Goal: Information Seeking & Learning: Learn about a topic

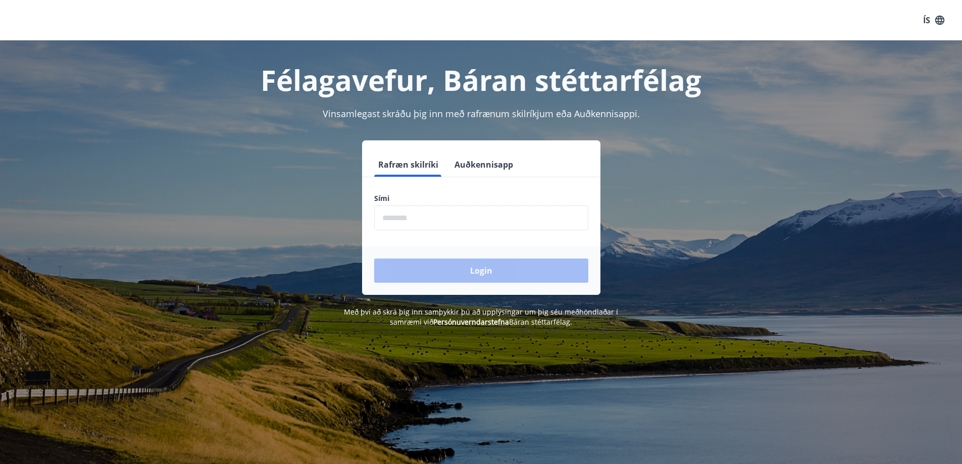
click at [390, 221] on input "phone" at bounding box center [481, 218] width 214 height 25
type input "********"
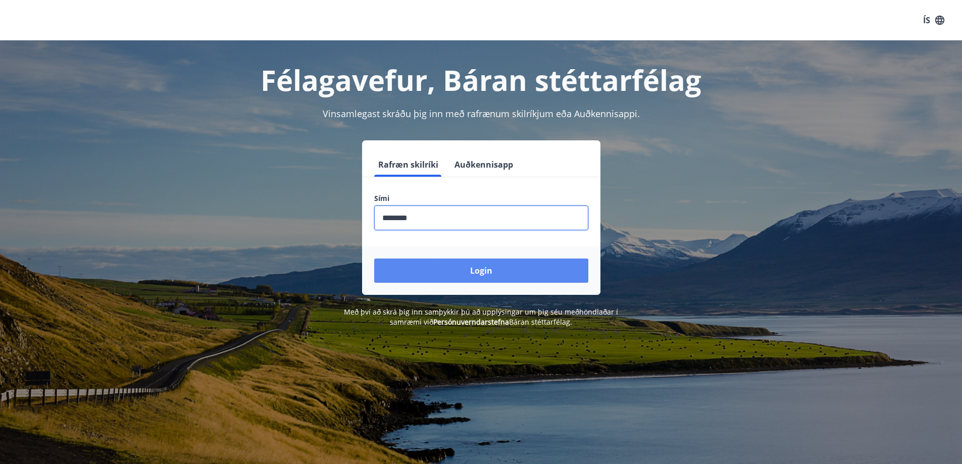
click at [471, 274] on button "Login" at bounding box center [481, 271] width 214 height 24
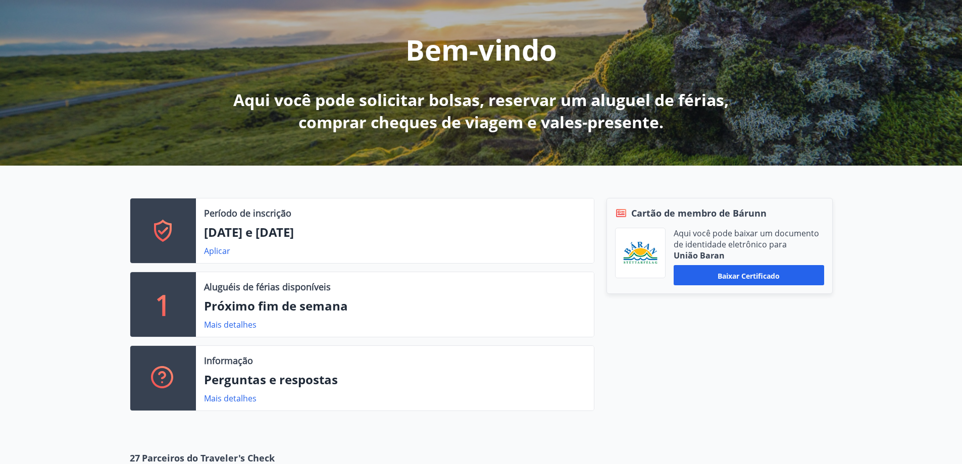
scroll to position [152, 0]
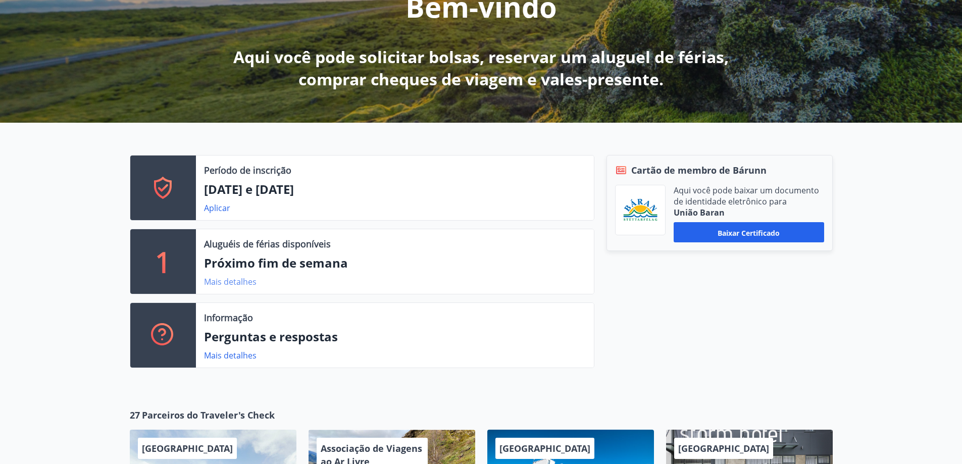
click at [222, 281] on font "Mais detalhes" at bounding box center [230, 281] width 53 height 11
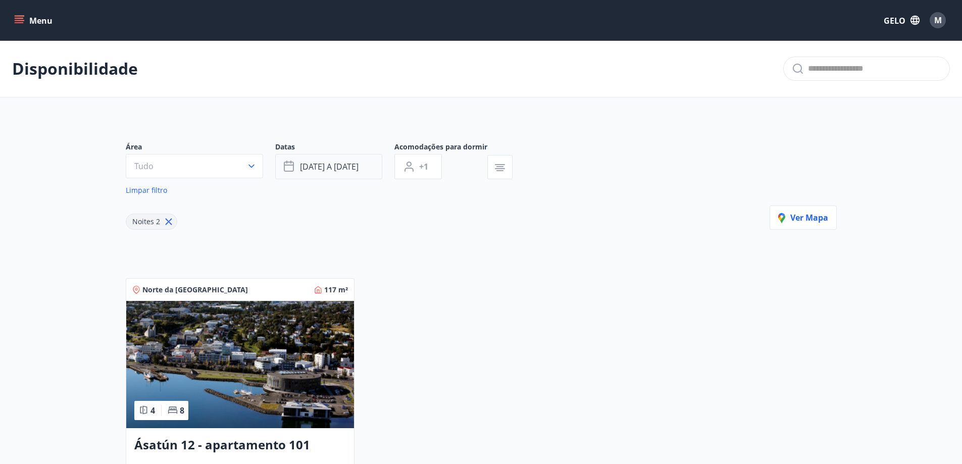
click at [324, 172] on font "17 a 20 de outubro" at bounding box center [329, 166] width 59 height 11
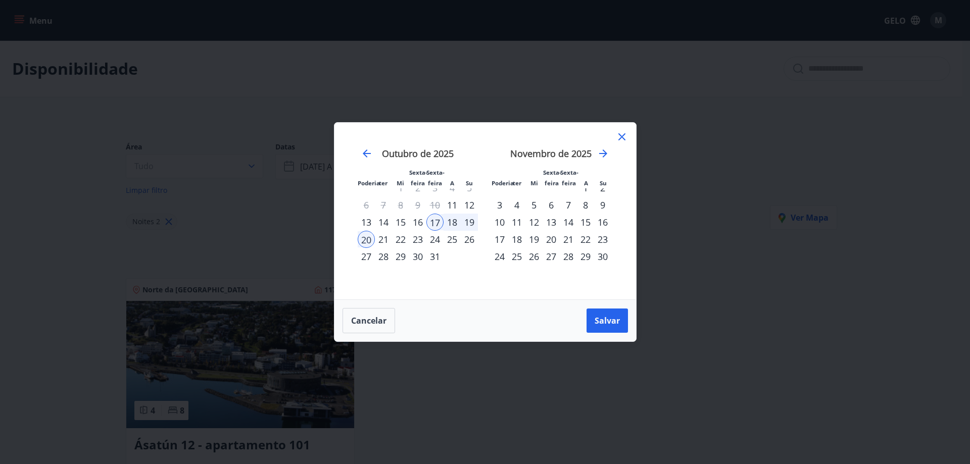
click at [568, 205] on font "7" at bounding box center [568, 205] width 5 height 12
click at [588, 206] on font "8" at bounding box center [585, 205] width 5 height 12
click at [601, 206] on font "9" at bounding box center [602, 205] width 5 height 12
click at [567, 206] on font "7" at bounding box center [568, 205] width 5 height 12
click at [589, 211] on div "8" at bounding box center [585, 205] width 17 height 17
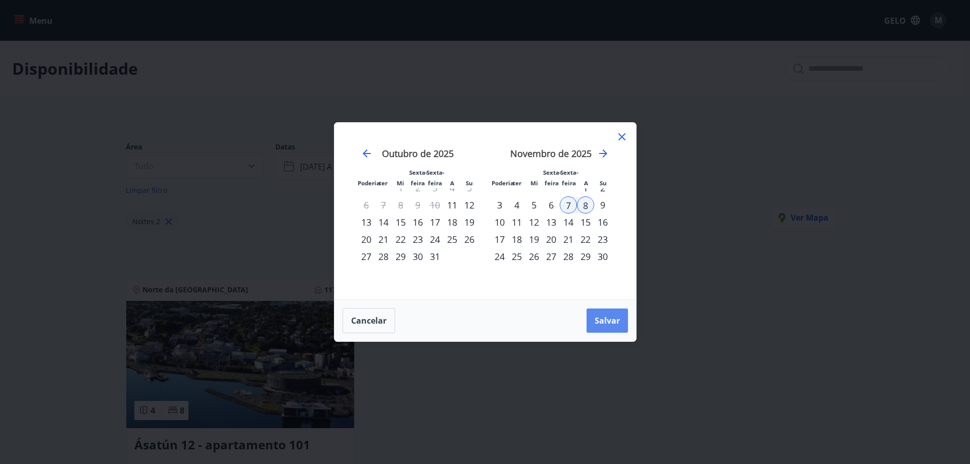
click at [611, 324] on font "Salvar" at bounding box center [607, 320] width 25 height 11
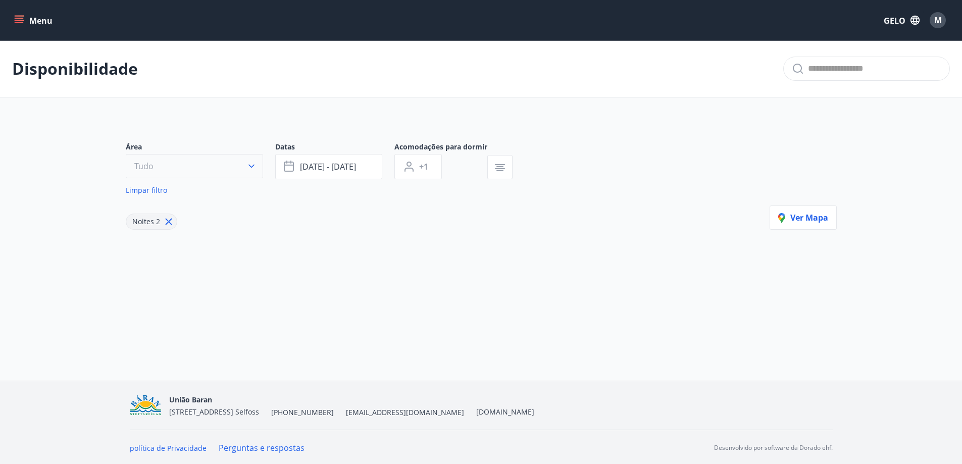
click at [217, 169] on button "Tudo" at bounding box center [194, 166] width 137 height 24
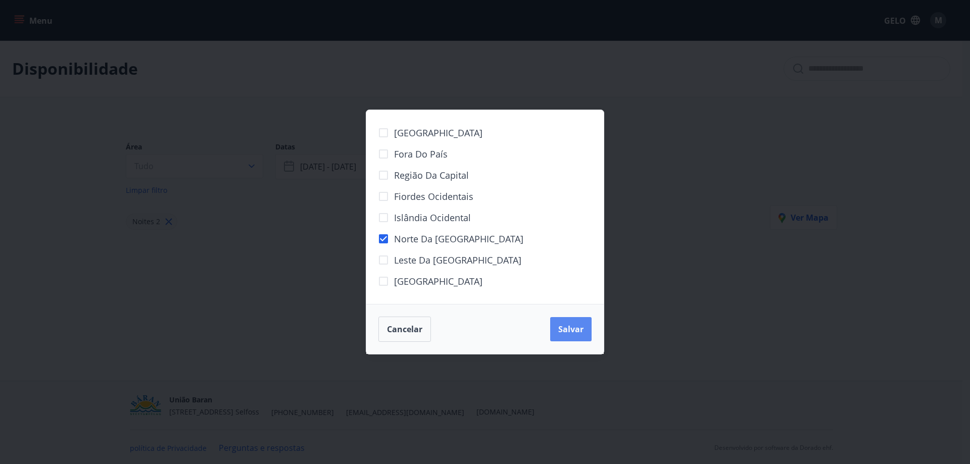
click at [590, 337] on button "Salvar" at bounding box center [570, 329] width 41 height 24
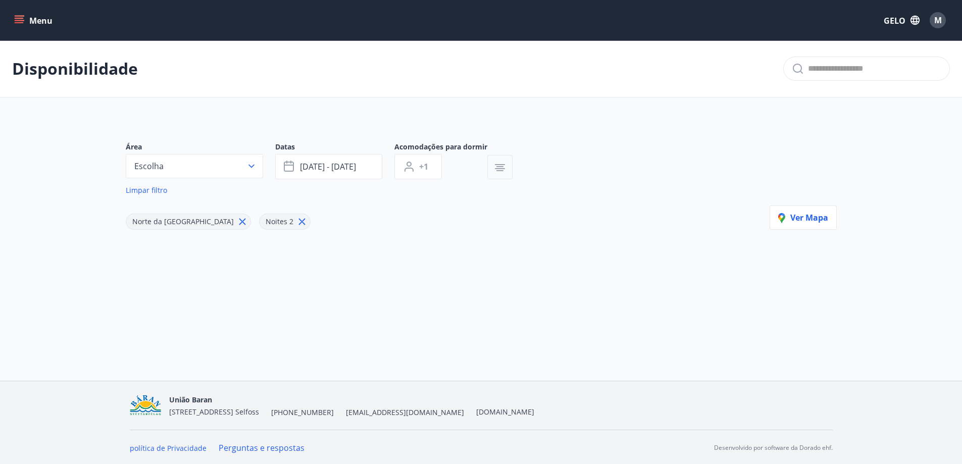
click at [507, 179] on button "button" at bounding box center [499, 167] width 25 height 24
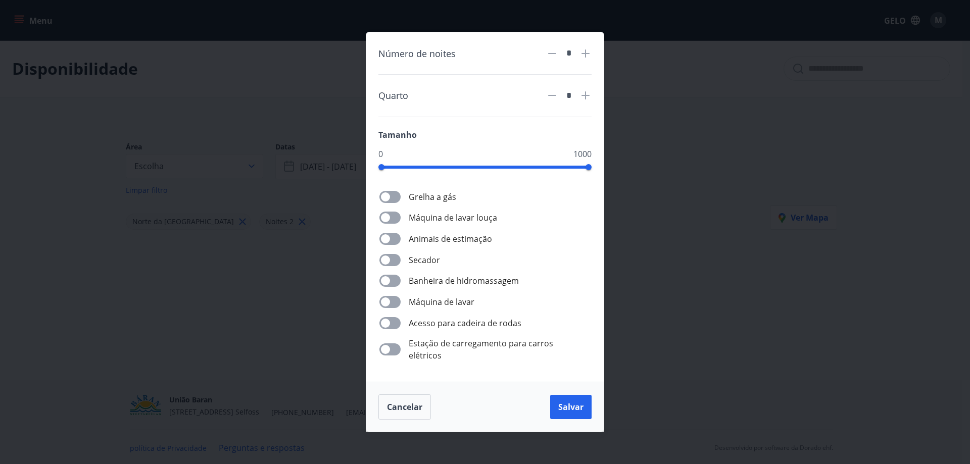
click at [646, 110] on div "Número de noites * Quarto * Tamanho 0 1000 Grelha a gás Máquina de lavar louça …" at bounding box center [485, 232] width 970 height 464
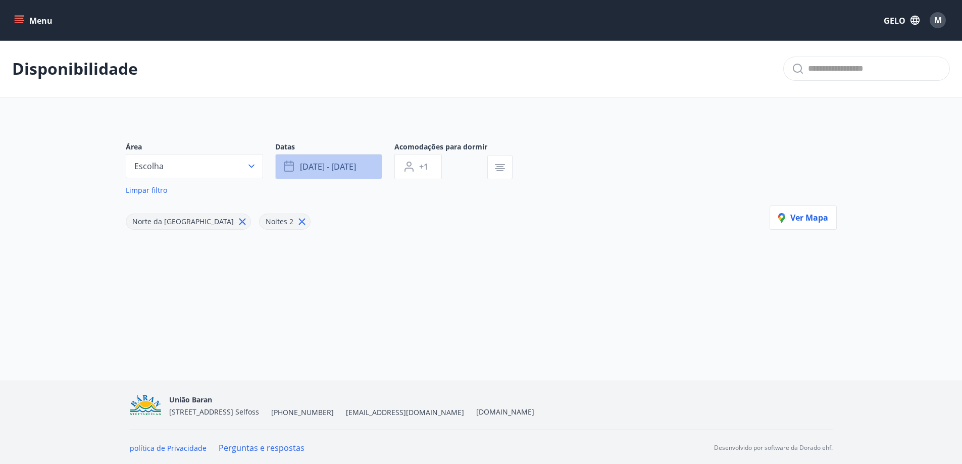
click at [314, 169] on font "07 de novembro - 08 de novembro" at bounding box center [328, 166] width 56 height 11
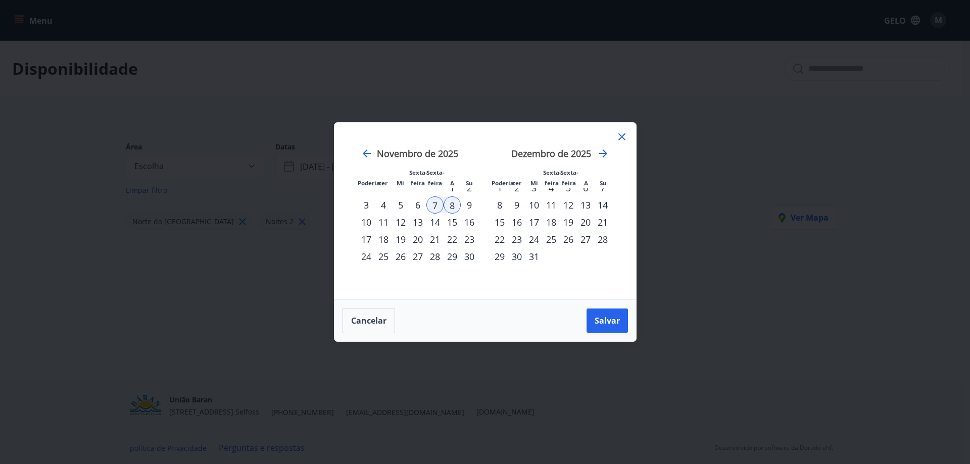
click at [449, 206] on div "8" at bounding box center [452, 205] width 17 height 17
click at [469, 202] on font "9" at bounding box center [469, 205] width 5 height 12
click at [613, 323] on font "Salvar" at bounding box center [607, 320] width 25 height 11
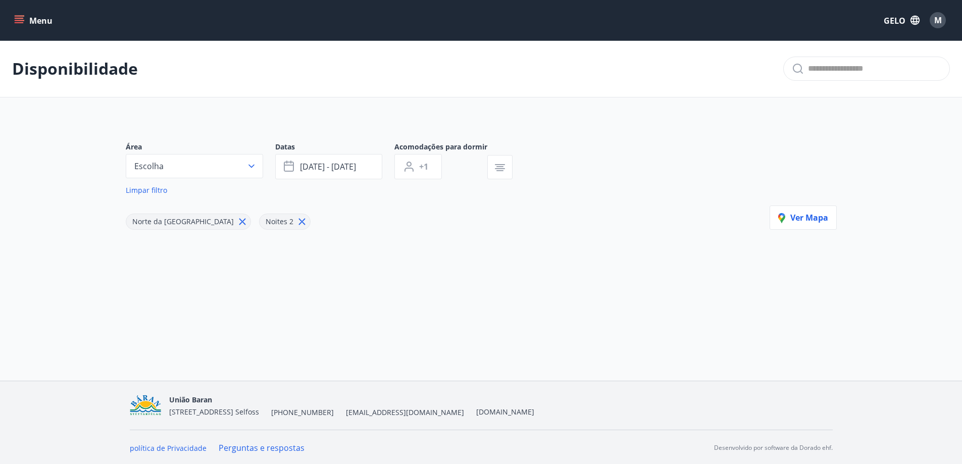
click at [239, 225] on icon at bounding box center [242, 222] width 7 height 7
click at [170, 227] on icon at bounding box center [168, 221] width 11 height 11
type input "*"
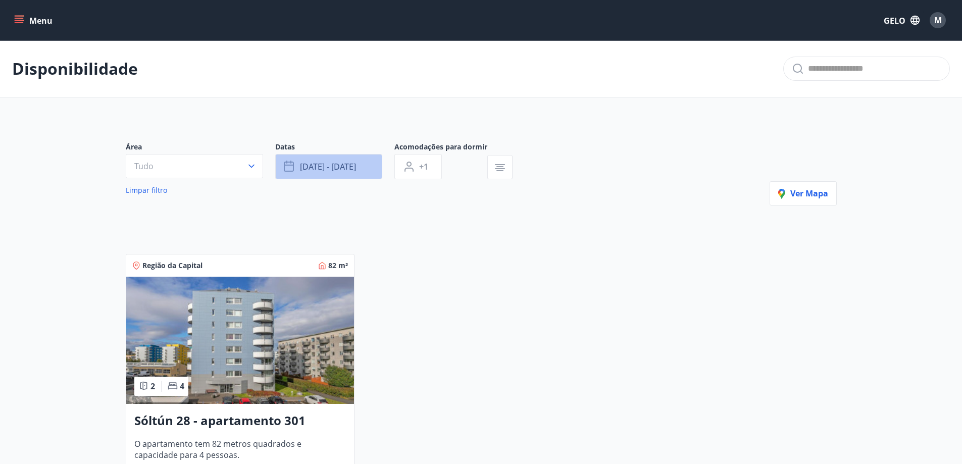
click at [330, 172] on font "08 de novembro - 09 de novembro" at bounding box center [328, 166] width 56 height 11
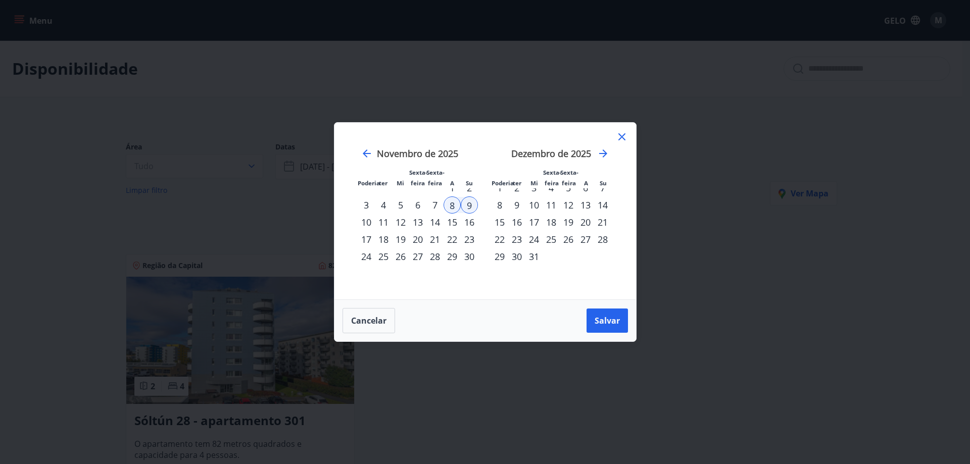
click at [441, 221] on div "14" at bounding box center [434, 222] width 17 height 17
click at [448, 221] on font "15" at bounding box center [452, 222] width 10 height 12
click at [606, 321] on font "Salvar" at bounding box center [607, 320] width 25 height 11
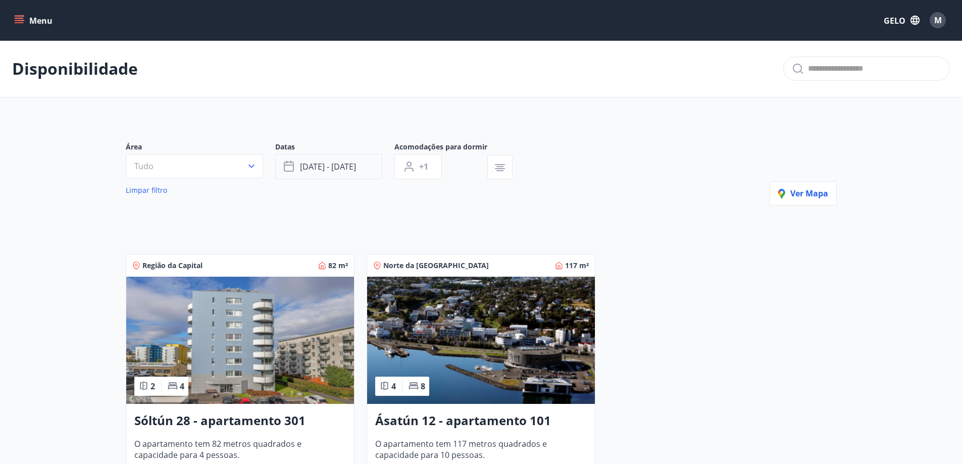
click at [321, 172] on font "14 de novembro - 15 de novembro" at bounding box center [328, 166] width 56 height 11
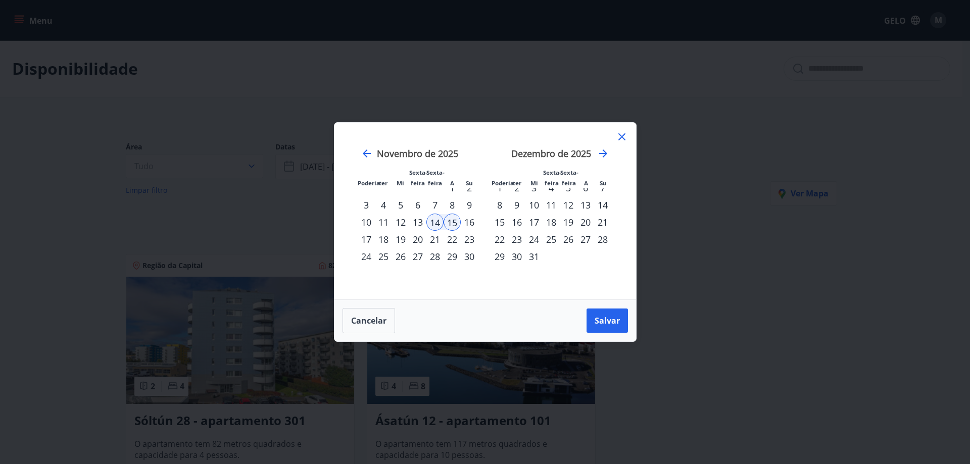
click at [452, 189] on font "1" at bounding box center [452, 188] width 5 height 12
click at [472, 188] on div "Poderia ter Mi Sexta-feira Sexta-feira A Su" at bounding box center [417, 177] width 133 height 22
click at [467, 188] on font "2" at bounding box center [469, 188] width 5 height 12
click at [614, 331] on button "Salvar" at bounding box center [607, 321] width 41 height 24
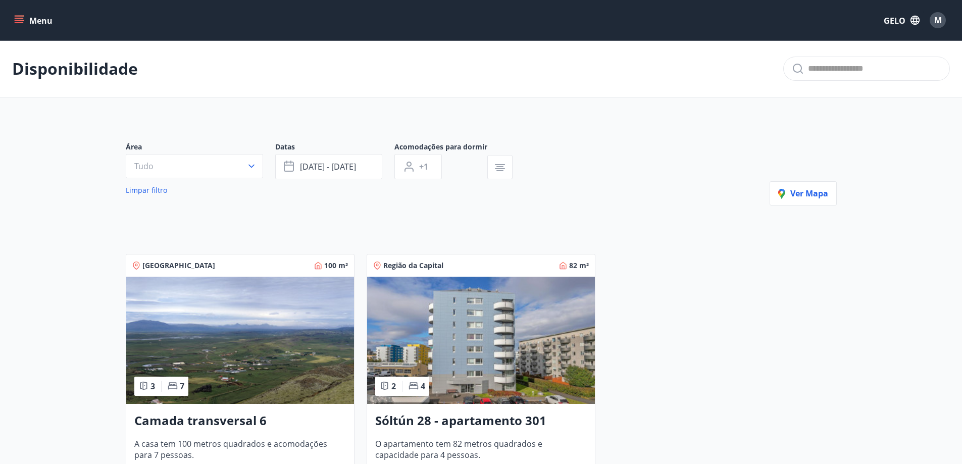
click at [19, 19] on icon "menu" at bounding box center [19, 20] width 10 height 10
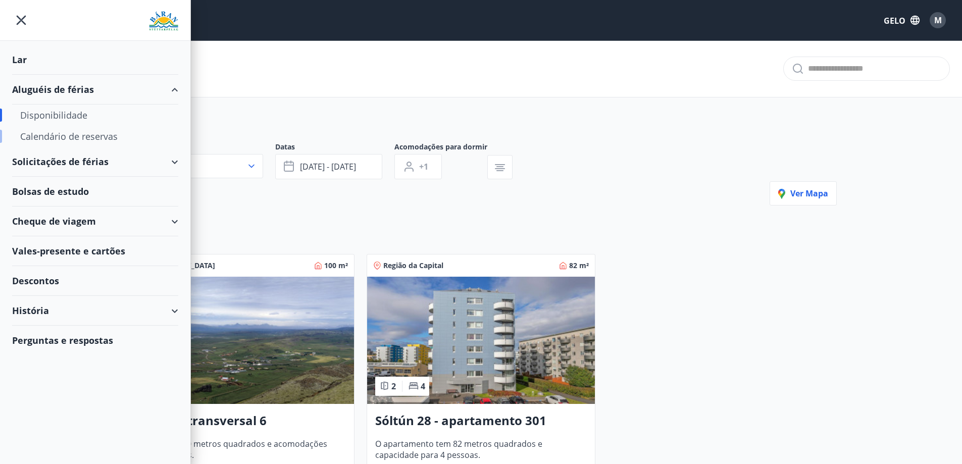
click at [53, 139] on font "Calendário de reservas" at bounding box center [68, 136] width 97 height 12
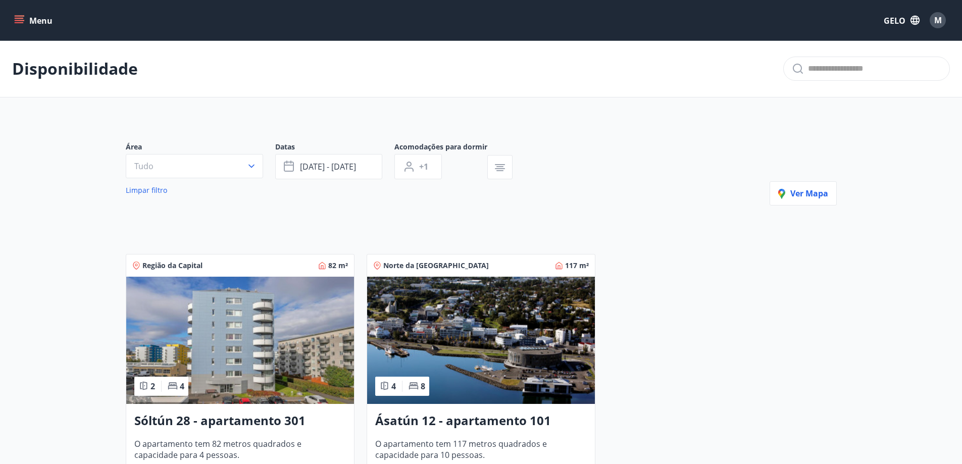
click at [21, 20] on icon "menu" at bounding box center [19, 20] width 10 height 10
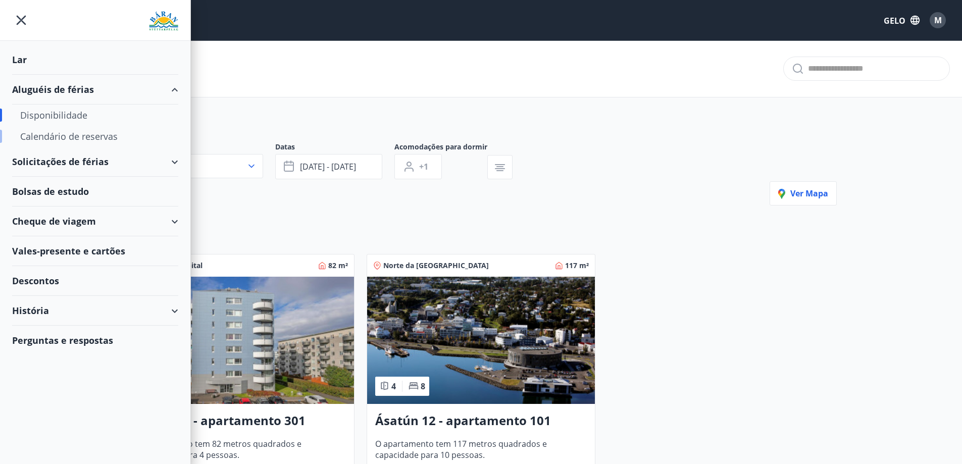
click at [50, 134] on font "Calendário de reservas" at bounding box center [68, 136] width 97 height 12
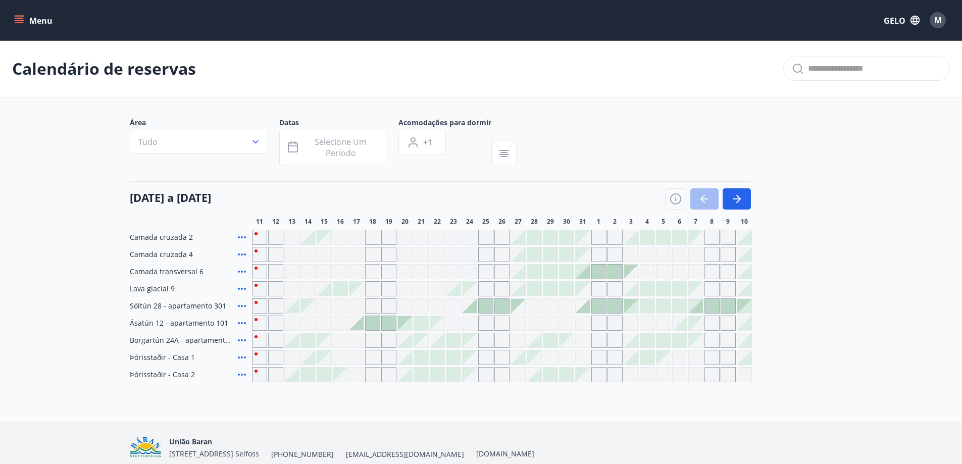
click at [177, 321] on font "Ásatún 12 - apartamento 101" at bounding box center [179, 323] width 99 height 10
click at [242, 325] on icon at bounding box center [242, 323] width 12 height 12
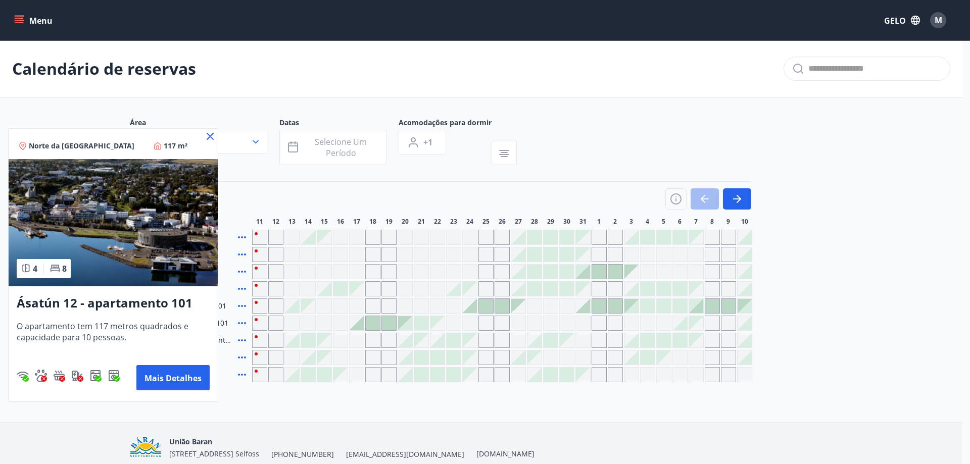
click at [211, 138] on icon at bounding box center [210, 136] width 12 height 12
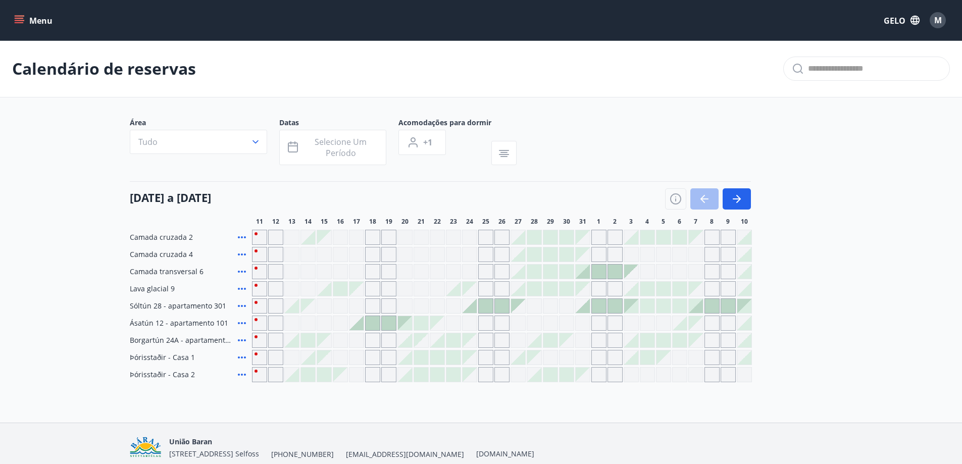
click at [257, 320] on div "Dias cinzentos não podem ser reservados." at bounding box center [259, 323] width 15 height 15
click at [296, 322] on div "Dias cinzentos não podem ser reservados." at bounding box center [291, 323] width 15 height 15
click at [361, 326] on div at bounding box center [357, 323] width 14 height 14
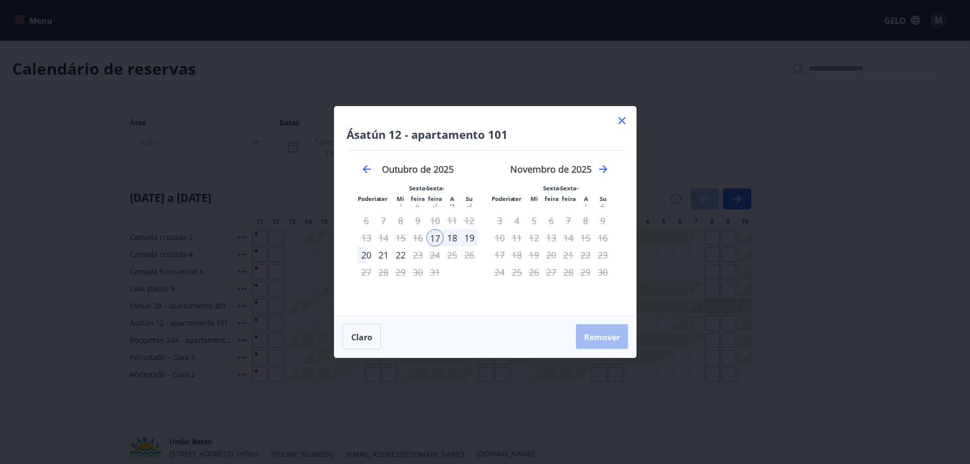
click at [619, 123] on icon at bounding box center [621, 120] width 7 height 7
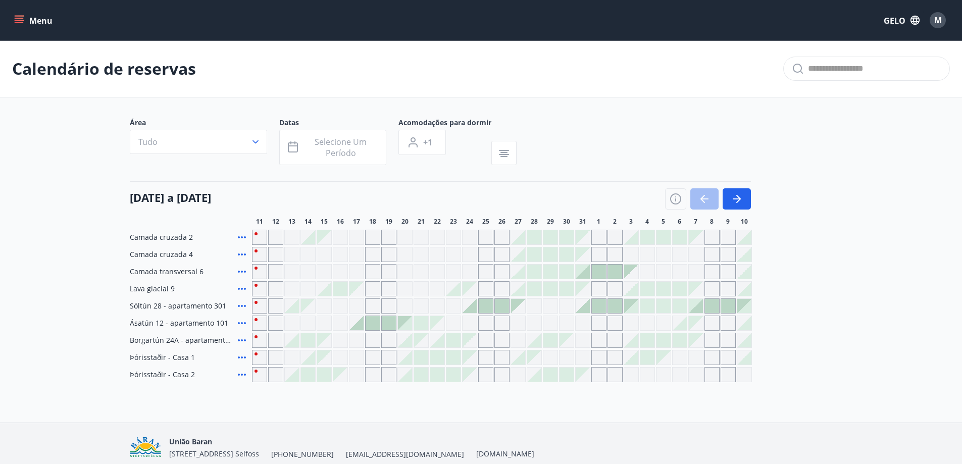
click at [679, 324] on div at bounding box center [680, 323] width 14 height 14
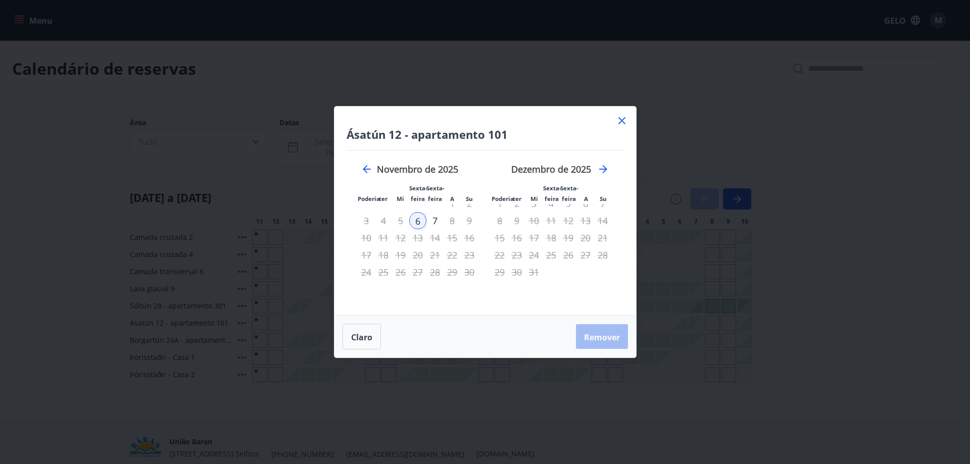
click at [621, 119] on icon at bounding box center [622, 121] width 12 height 12
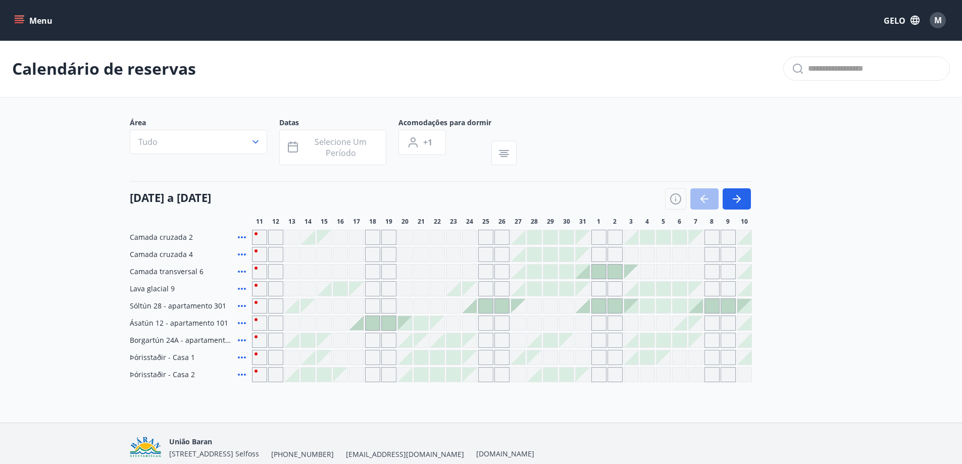
click at [698, 324] on div "Dias cinzentos não podem ser reservados." at bounding box center [696, 323] width 14 height 14
click at [696, 321] on div "Dias cinzentos não podem ser reservados." at bounding box center [696, 323] width 14 height 14
click at [711, 321] on div "Dias cinzentos não podem ser reservados." at bounding box center [712, 323] width 15 height 15
click at [732, 321] on div "Dias cinzentos não podem ser reservados." at bounding box center [728, 323] width 15 height 15
click at [741, 193] on icon "button" at bounding box center [737, 199] width 12 height 12
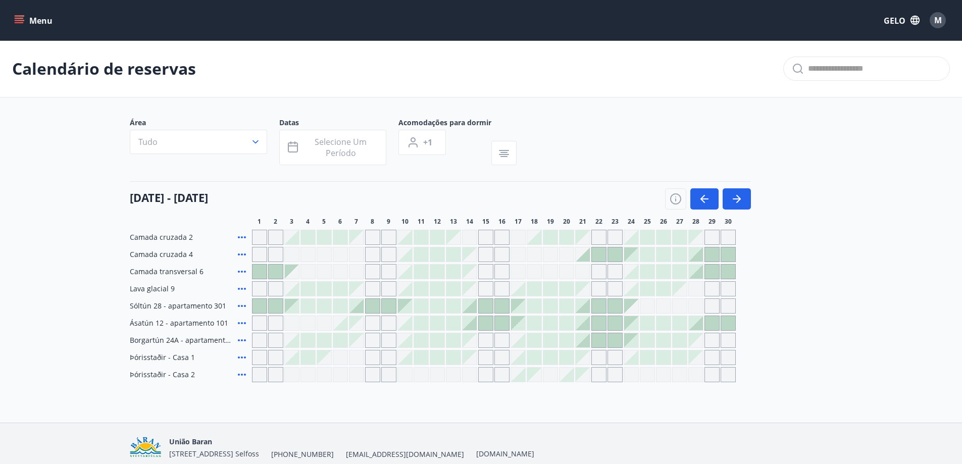
click at [533, 321] on div at bounding box center [534, 323] width 14 height 14
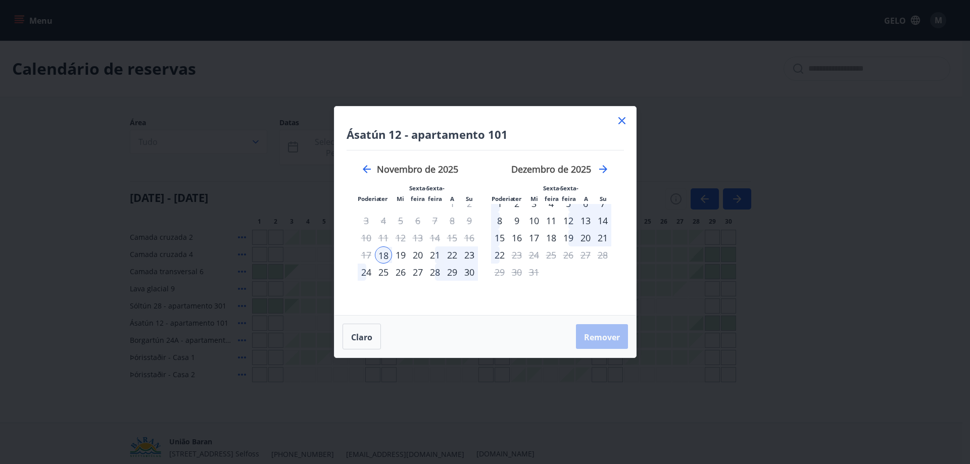
click at [623, 121] on icon at bounding box center [622, 121] width 12 height 12
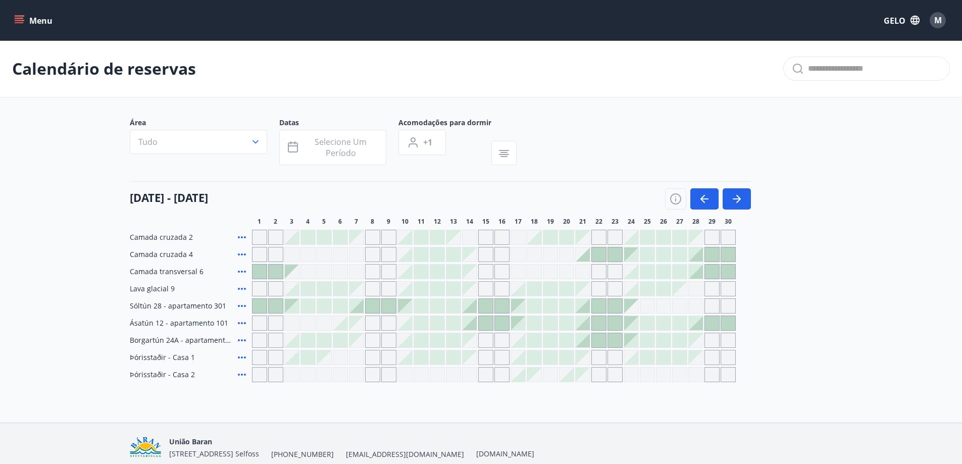
click at [35, 20] on font "Menu" at bounding box center [40, 20] width 23 height 11
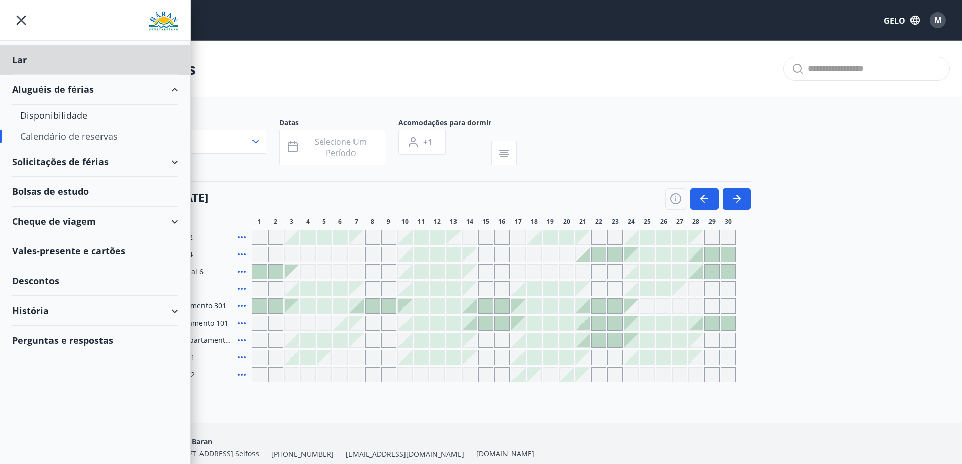
click at [69, 187] on font "Bolsas de estudo" at bounding box center [50, 191] width 77 height 12
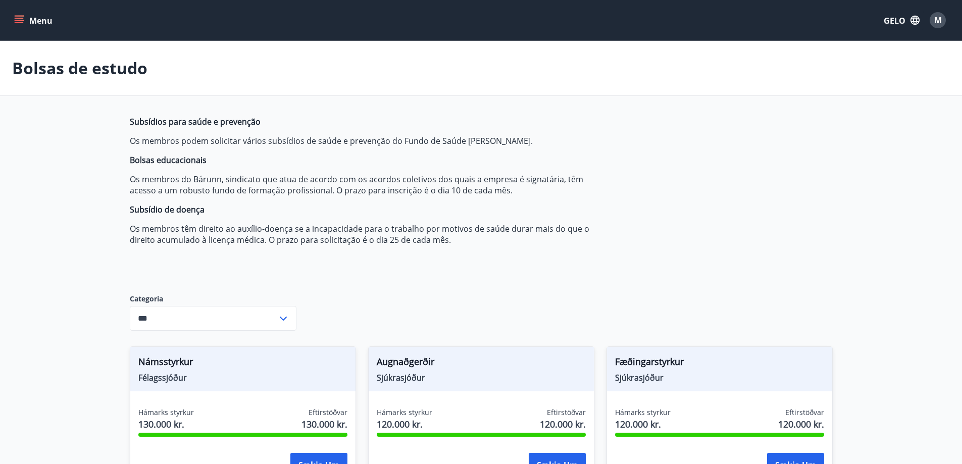
type input "***"
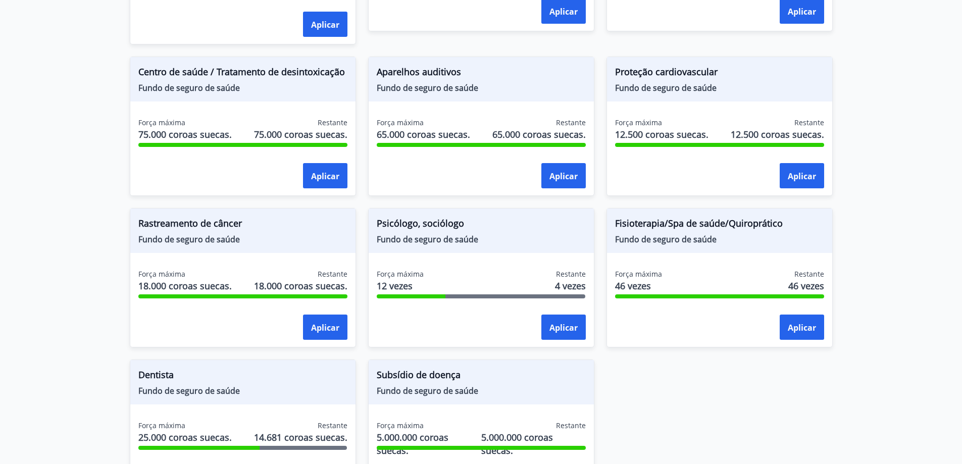
scroll to position [738, 0]
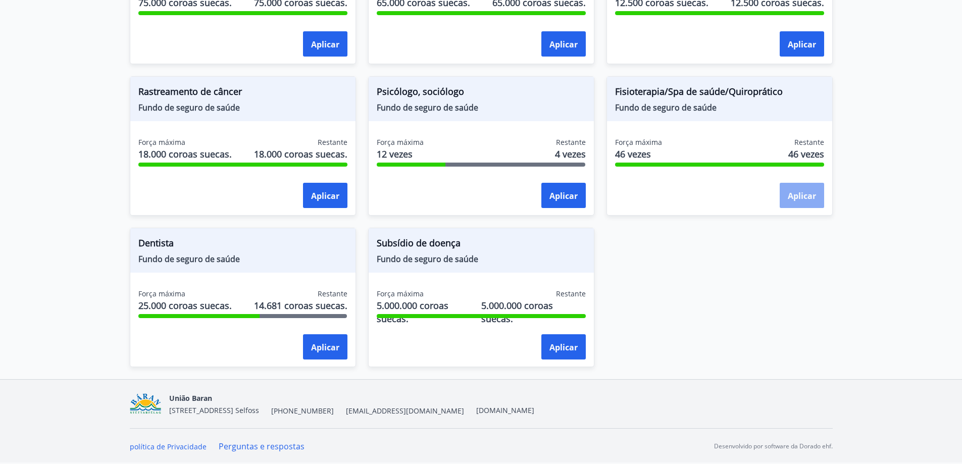
click at [803, 199] on font "Aplicar" at bounding box center [802, 195] width 28 height 11
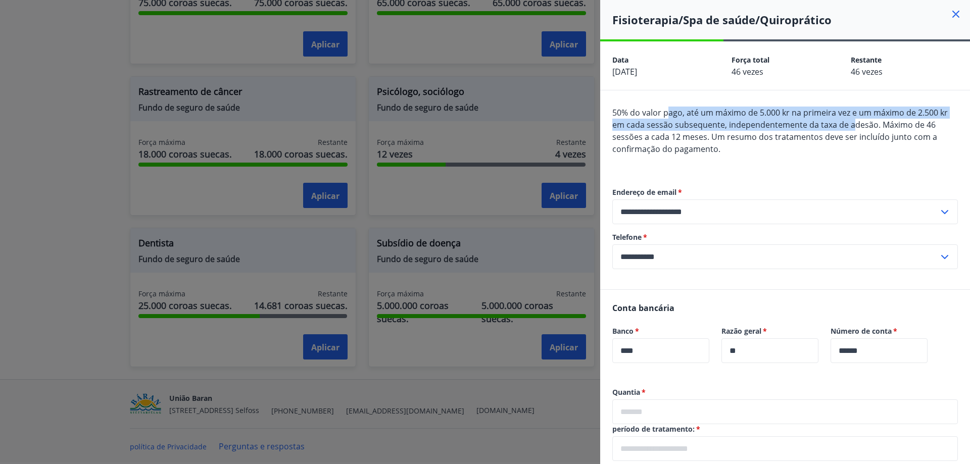
drag, startPoint x: 668, startPoint y: 114, endPoint x: 854, endPoint y: 124, distance: 186.2
click at [854, 124] on font "50% do valor pago, até um máximo de 5.000 kr na primeira vez e um máximo de 2.5…" at bounding box center [779, 118] width 335 height 23
click at [950, 16] on icon at bounding box center [956, 14] width 12 height 12
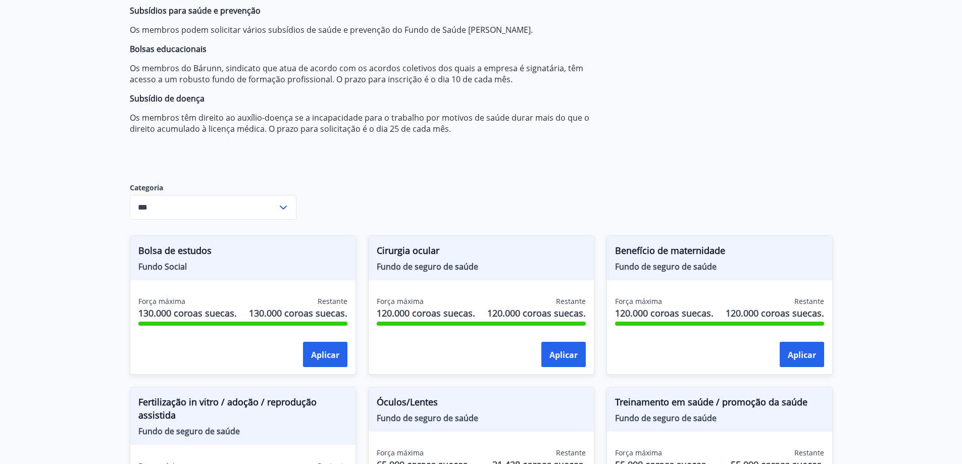
scroll to position [0, 0]
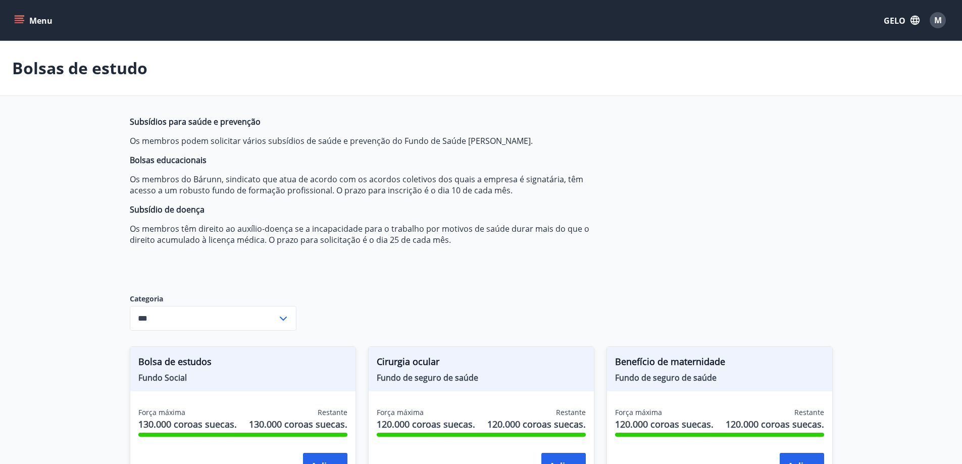
click at [18, 20] on icon "menu" at bounding box center [20, 20] width 11 height 1
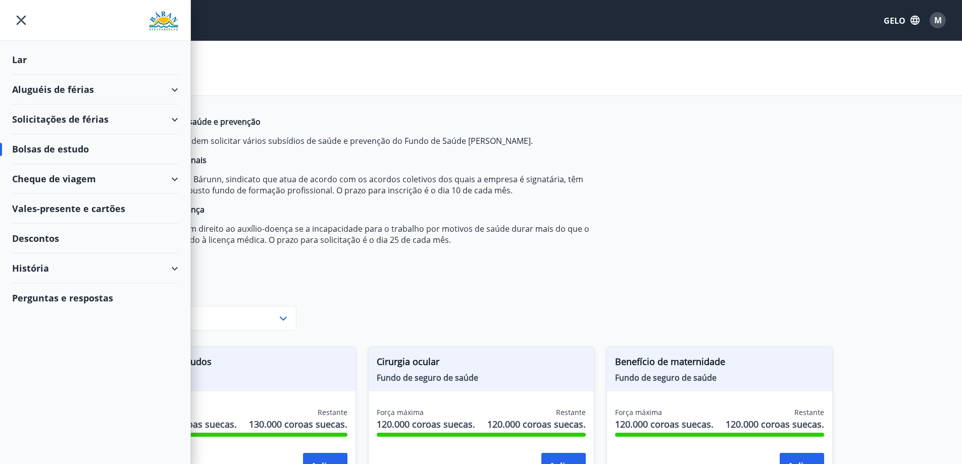
click at [43, 180] on font "Cheque de viagem" at bounding box center [54, 179] width 84 height 12
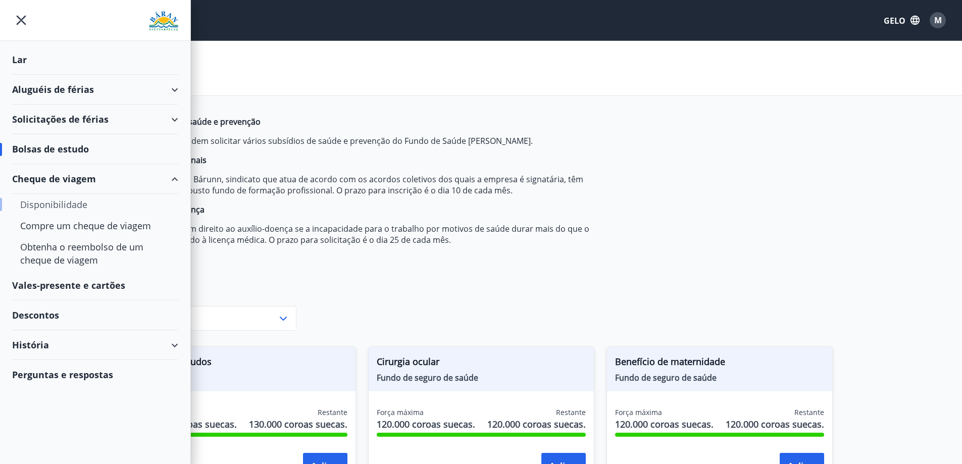
click at [52, 208] on font "Disponibilidade" at bounding box center [53, 205] width 67 height 12
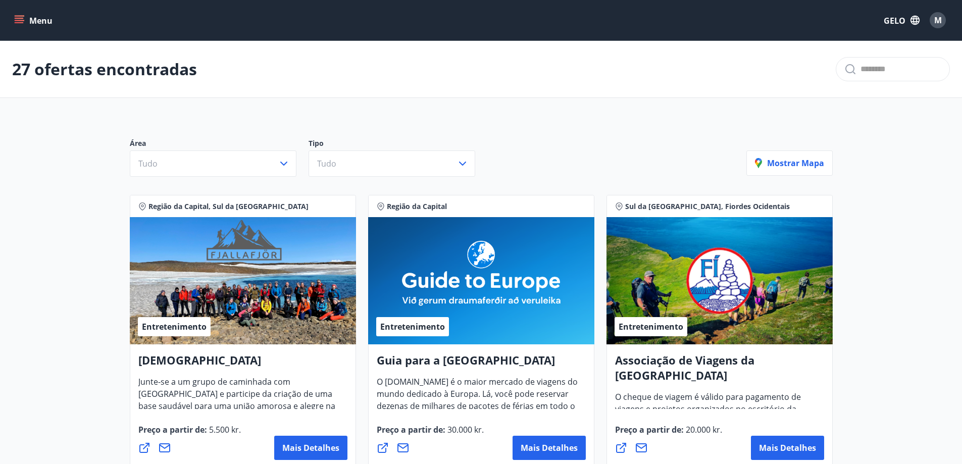
click at [25, 11] on button "Menu" at bounding box center [34, 20] width 44 height 18
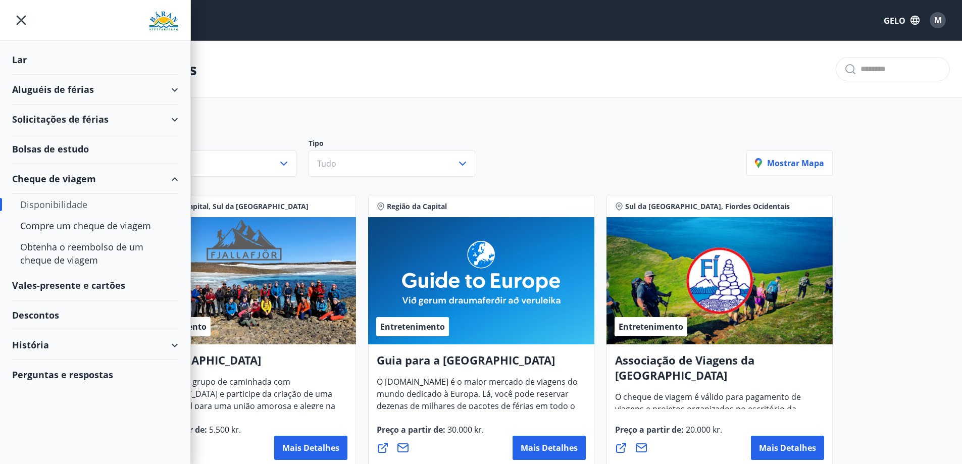
click at [33, 116] on font "Solicitações de férias" at bounding box center [60, 119] width 96 height 12
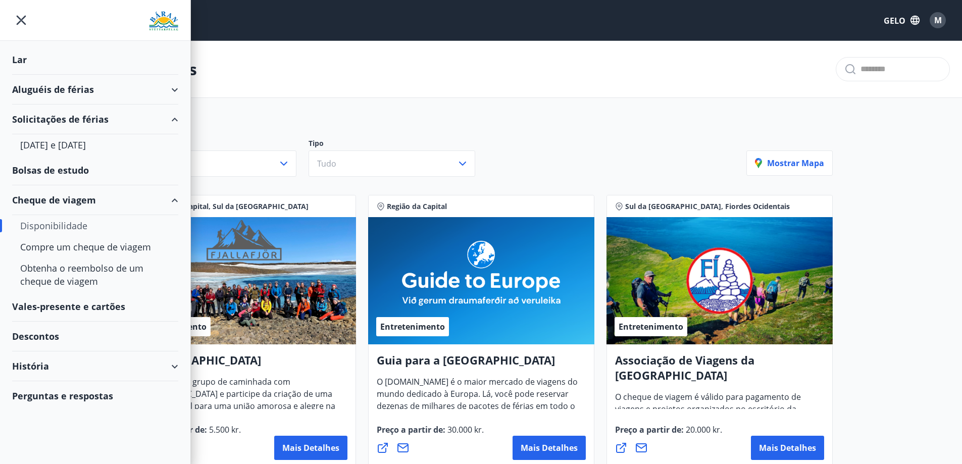
click at [37, 61] on div "Lar" at bounding box center [95, 60] width 166 height 30
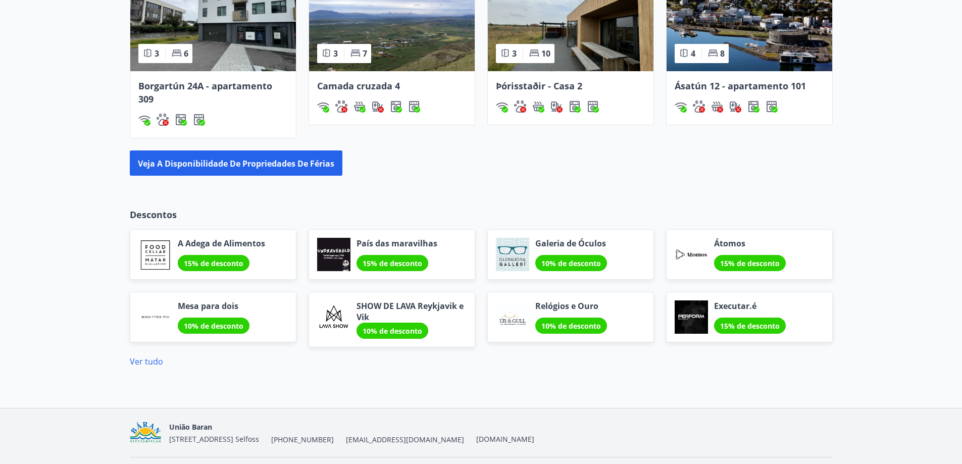
scroll to position [850, 0]
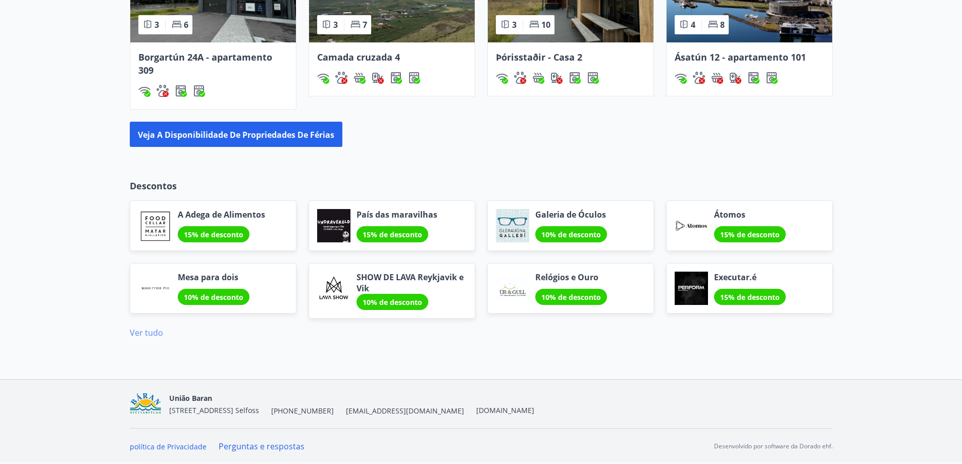
click at [141, 334] on font "Ver tudo" at bounding box center [146, 332] width 33 height 11
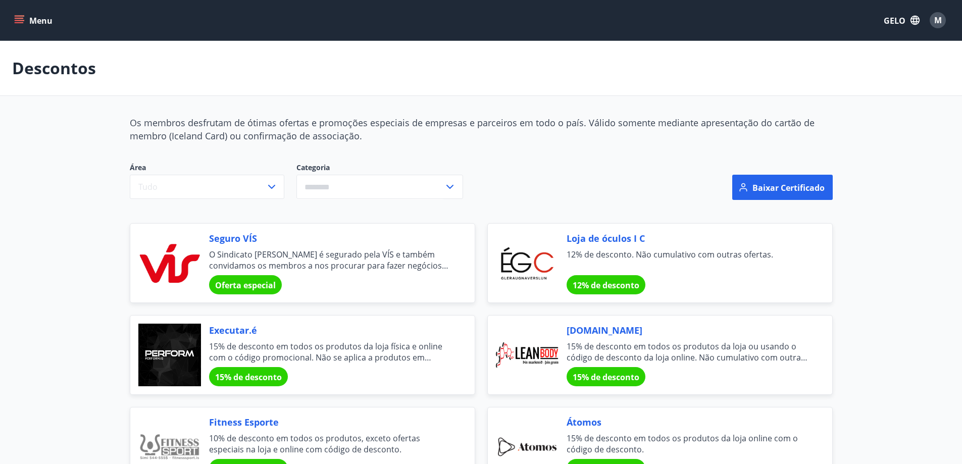
click at [236, 288] on font "Oferta especial" at bounding box center [245, 285] width 61 height 11
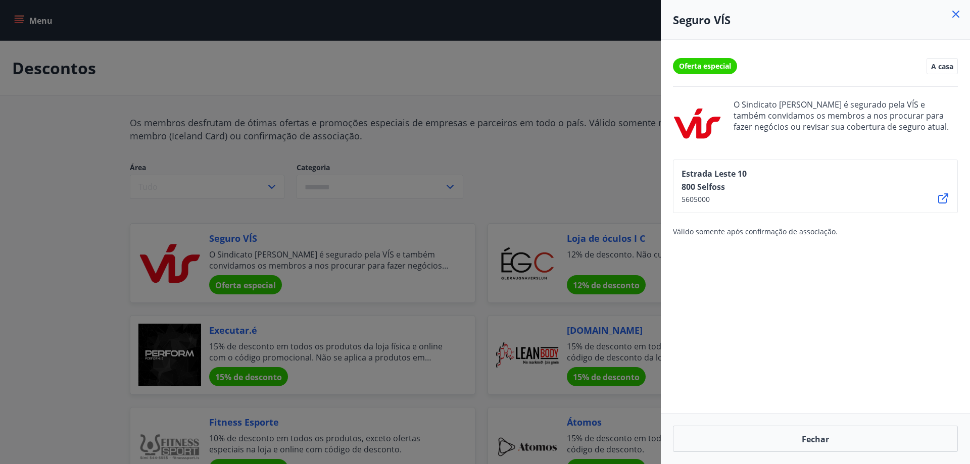
click at [74, 238] on div at bounding box center [485, 232] width 970 height 464
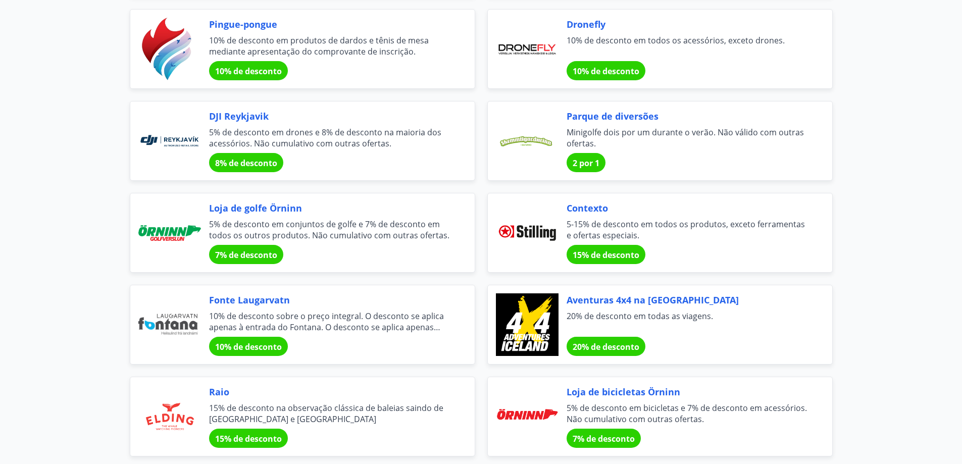
scroll to position [2273, 0]
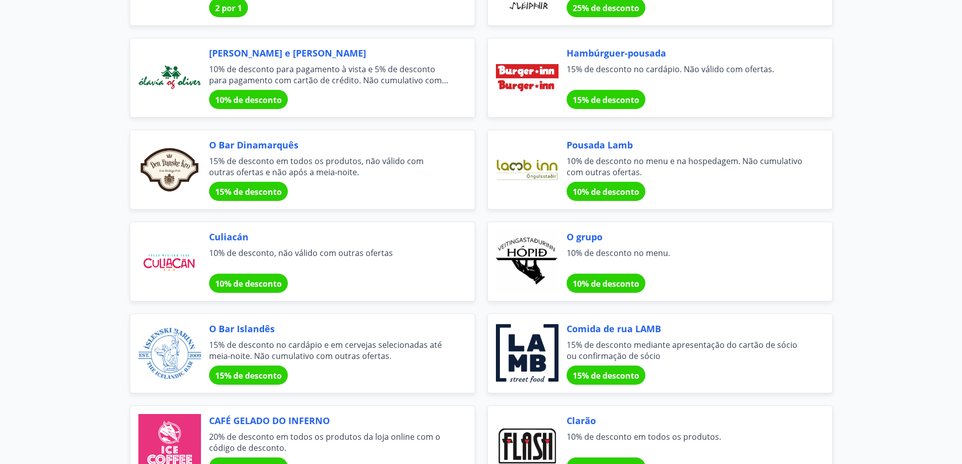
scroll to position [2700, 0]
